Goal: Task Accomplishment & Management: Manage account settings

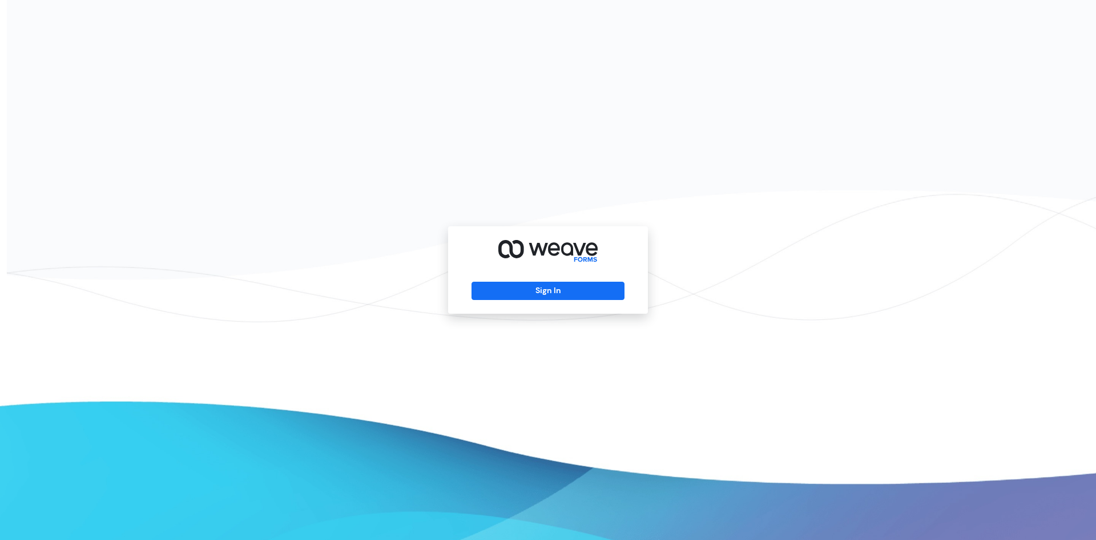
click at [557, 271] on div "Sign In" at bounding box center [548, 269] width 200 height 87
click at [555, 287] on button "Sign In" at bounding box center [548, 291] width 152 height 18
